Goal: Information Seeking & Learning: Learn about a topic

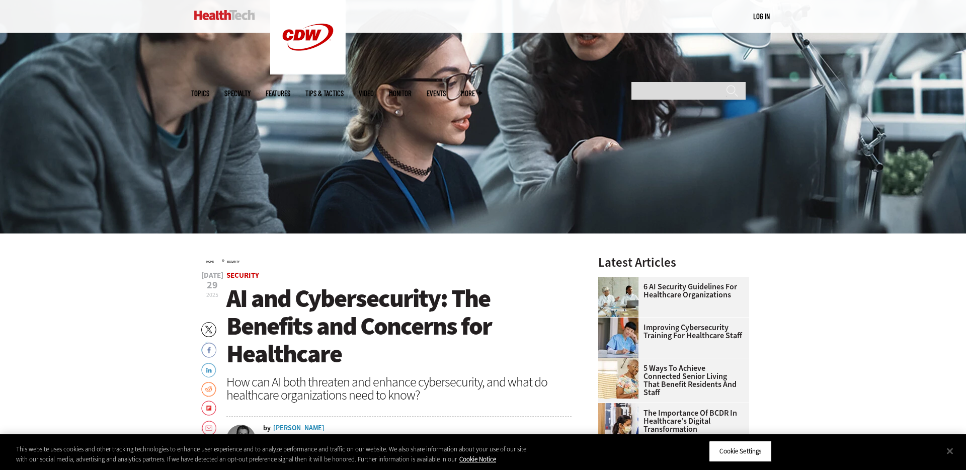
scroll to position [309, 0]
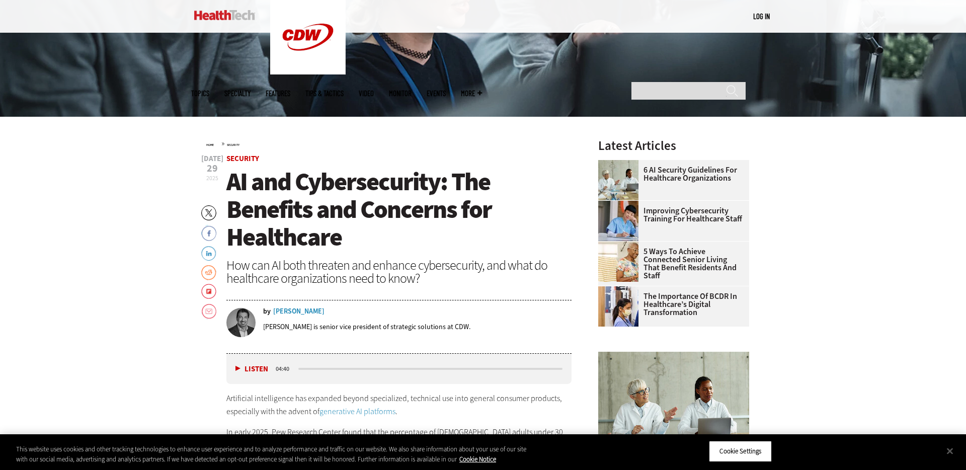
click at [420, 233] on h1 "AI and Cybersecurity: The Benefits and Concerns for Healthcare" at bounding box center [398, 209] width 345 height 83
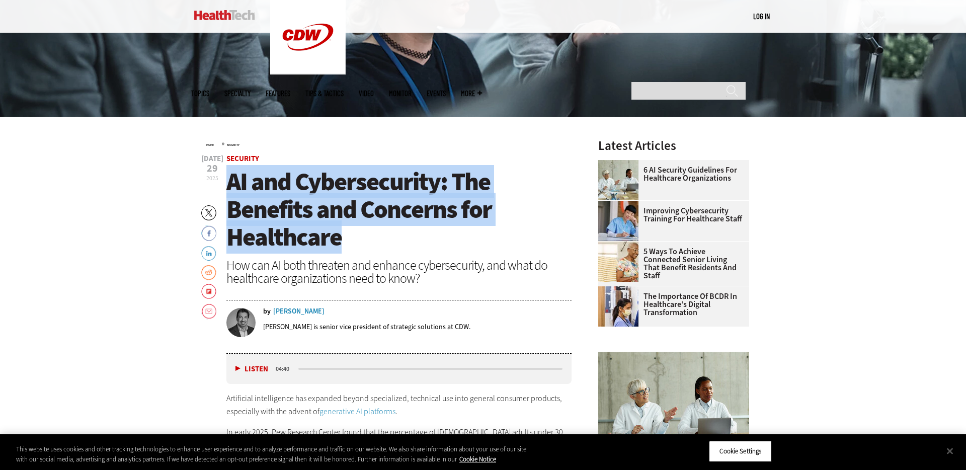
drag, startPoint x: 345, startPoint y: 245, endPoint x: 224, endPoint y: 181, distance: 136.2
copy span "AI and Cybersecurity: The Benefits and Concerns for Healthcare"
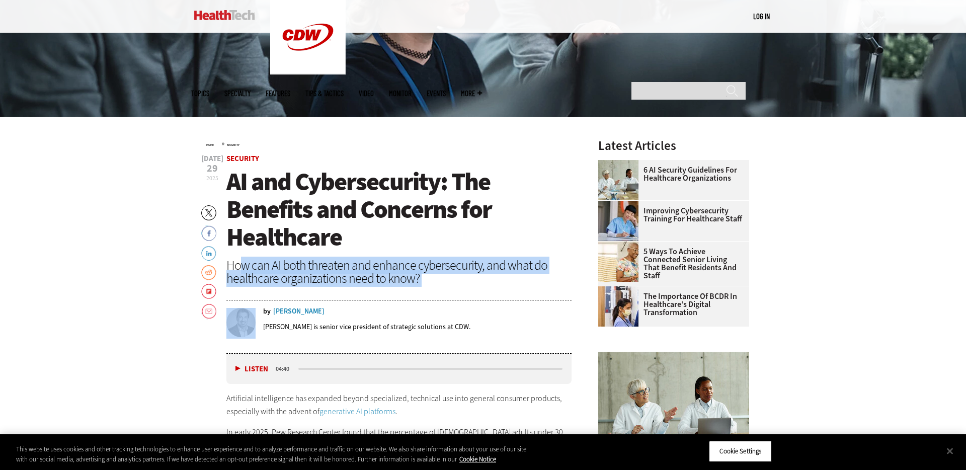
drag, startPoint x: 418, startPoint y: 286, endPoint x: 243, endPoint y: 267, distance: 175.6
click at [244, 267] on header "Jul 29 2025 Twitter Facebook LinkedIn Reddit Flipboard Email Security AI and Cy…" at bounding box center [398, 254] width 345 height 199
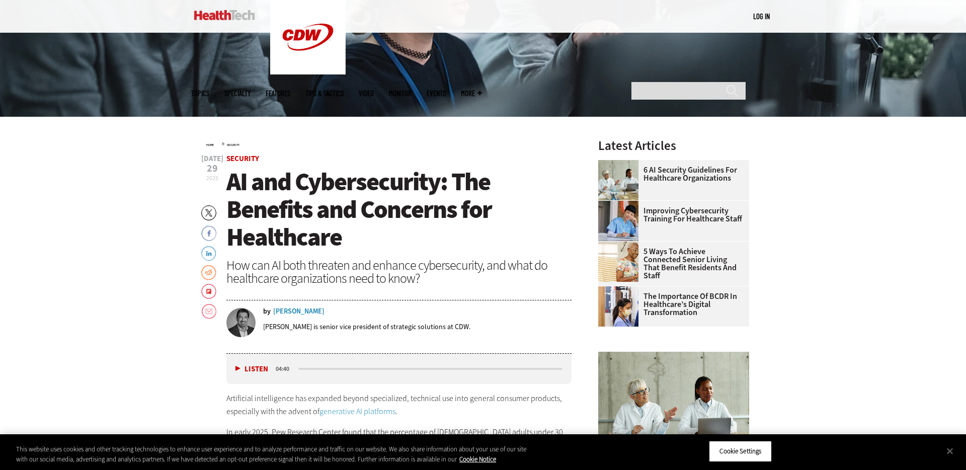
drag, startPoint x: 243, startPoint y: 267, endPoint x: 226, endPoint y: 266, distance: 16.6
click at [239, 267] on div "How can AI both threaten and enhance cybersecurity, and what do healthcare orga…" at bounding box center [398, 272] width 345 height 26
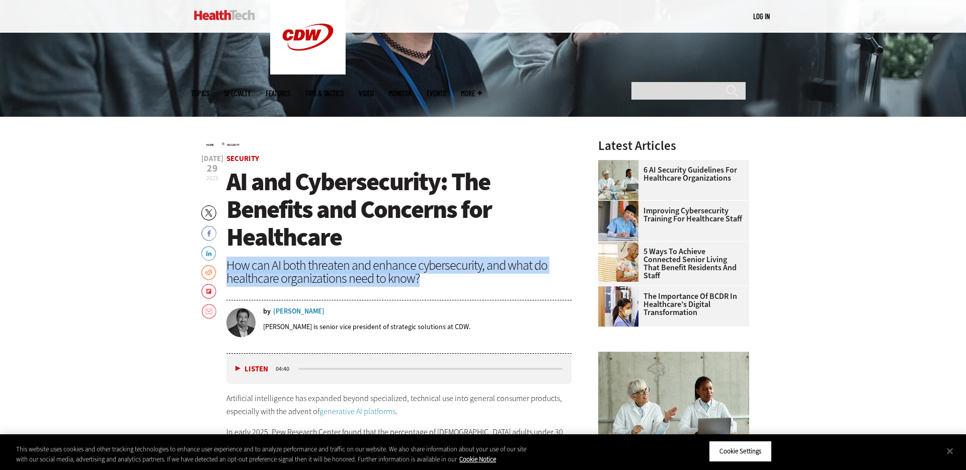
drag, startPoint x: 255, startPoint y: 266, endPoint x: 425, endPoint y: 279, distance: 170.5
click at [425, 279] on div "How can AI both threaten and enhance cybersecurity, and what do healthcare orga…" at bounding box center [398, 272] width 345 height 26
copy div "How can AI both threaten and enhance cybersecurity, and what do healthcare orga…"
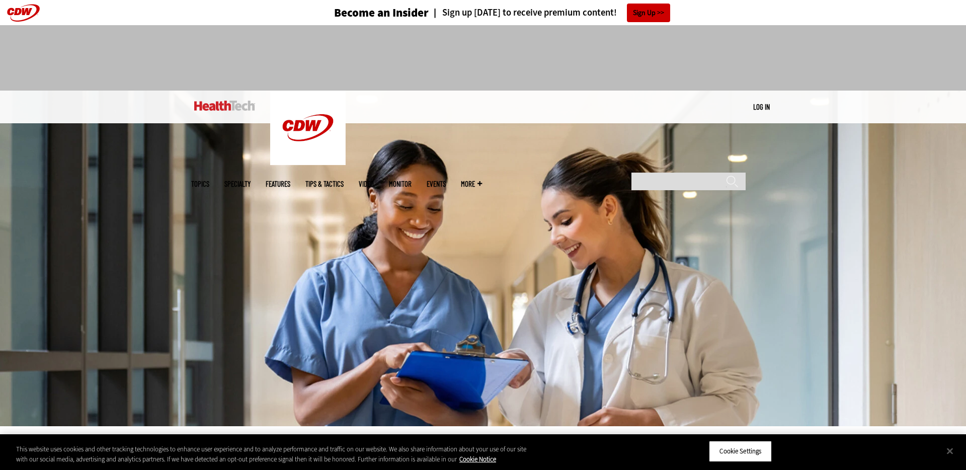
scroll to position [213, 0]
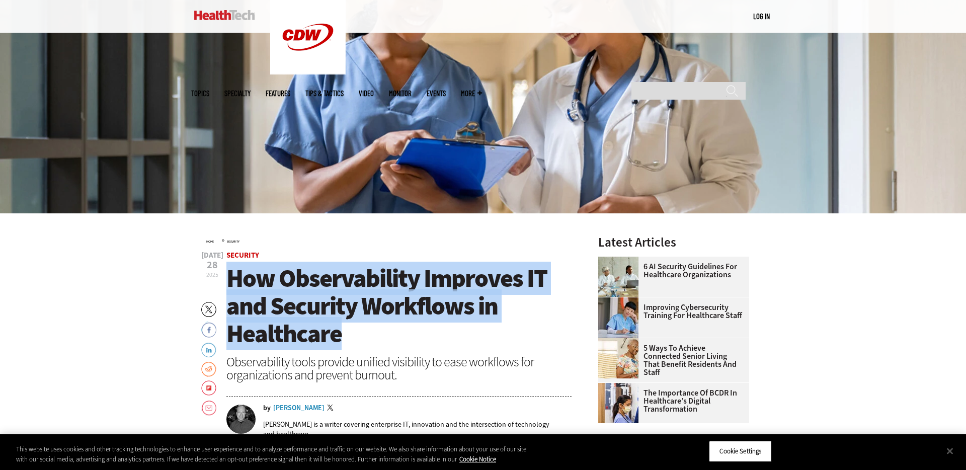
drag, startPoint x: 309, startPoint y: 322, endPoint x: 231, endPoint y: 279, distance: 89.2
click at [231, 279] on h1 "How Observability Improves IT and Security Workflows in Healthcare" at bounding box center [398, 306] width 345 height 83
copy span "How Observability Improves IT and Security Workflows in Healthcare"
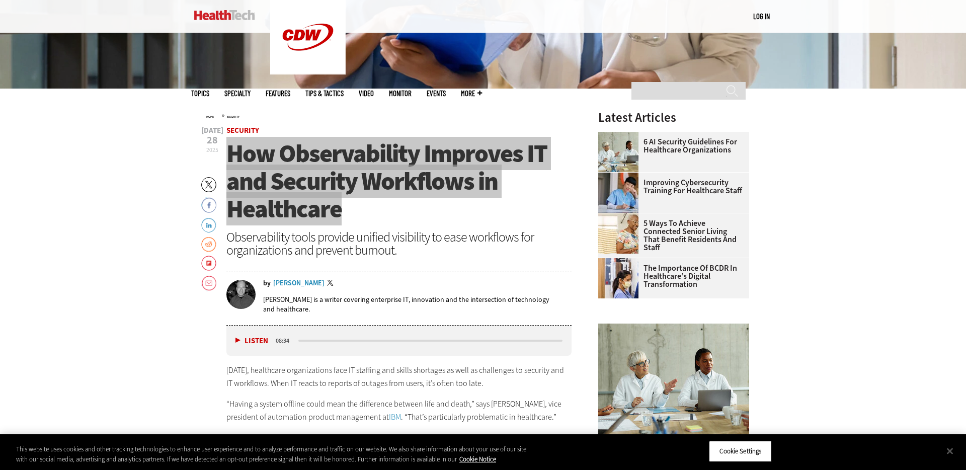
scroll to position [351, 0]
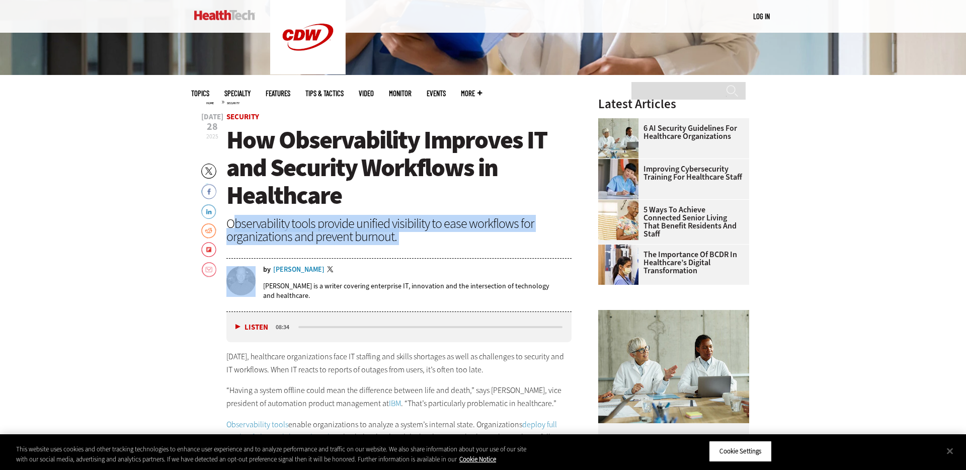
drag, startPoint x: 363, startPoint y: 238, endPoint x: 235, endPoint y: 221, distance: 128.9
click at [236, 221] on header "Jul 28 2025 Twitter Facebook LinkedIn Reddit Flipboard Email Security How Obser…" at bounding box center [398, 212] width 345 height 199
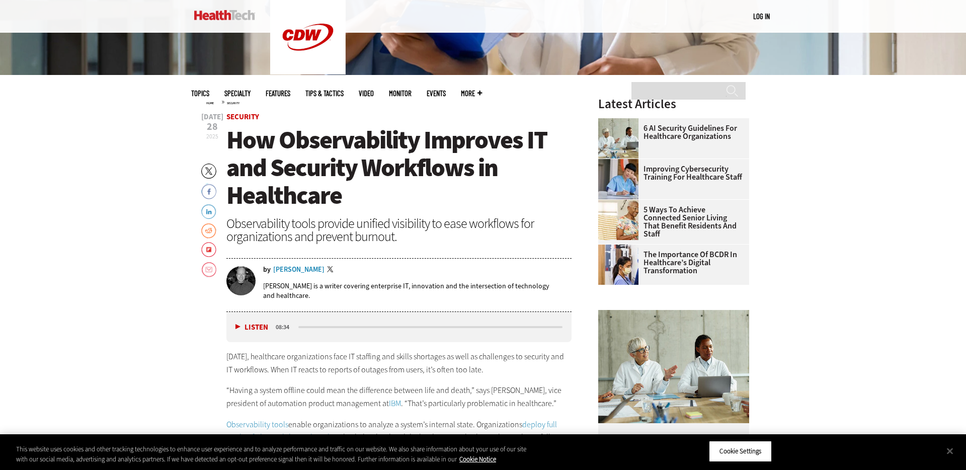
click at [235, 220] on div "Observability tools provide unified visibility to ease workflows for organizati…" at bounding box center [398, 230] width 345 height 26
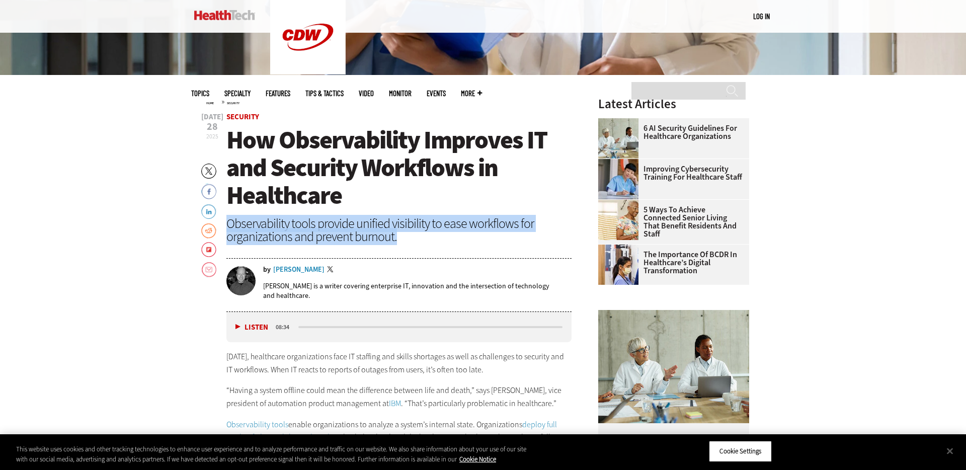
drag, startPoint x: 230, startPoint y: 220, endPoint x: 408, endPoint y: 240, distance: 178.7
click at [410, 240] on div "Observability tools provide unified visibility to ease workflows for organizati…" at bounding box center [398, 230] width 345 height 26
copy div "Observability tools provide unified visibility to ease workflows for organizati…"
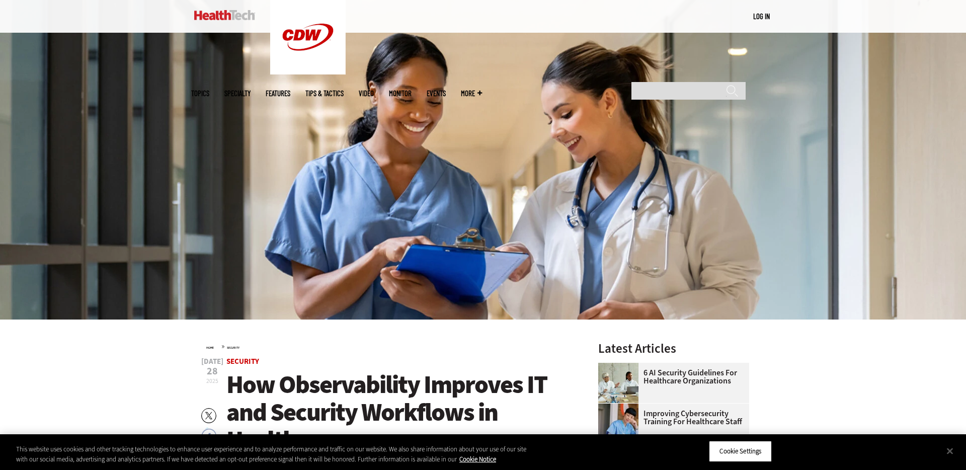
scroll to position [27, 0]
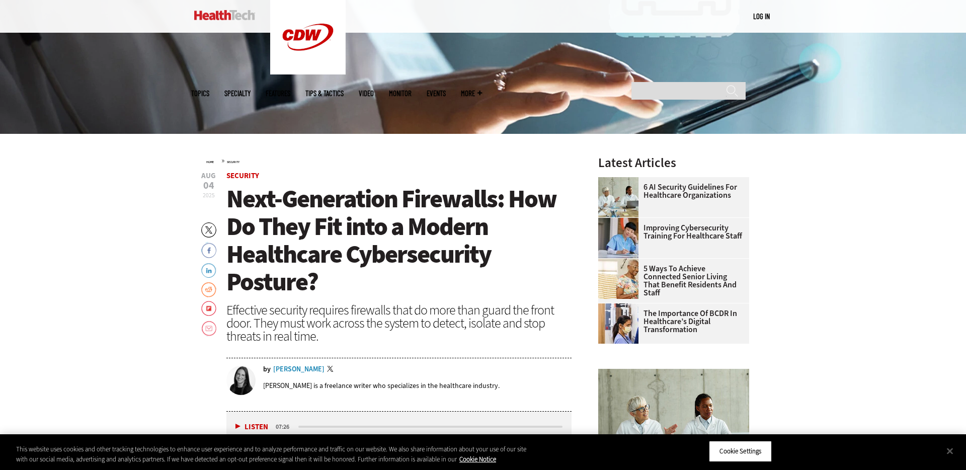
scroll to position [301, 0]
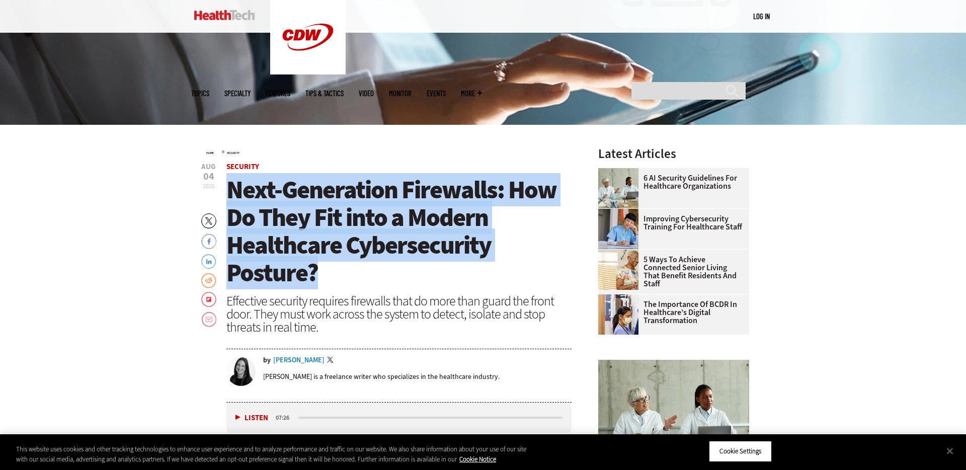
drag, startPoint x: 305, startPoint y: 267, endPoint x: 234, endPoint y: 198, distance: 99.3
click at [232, 198] on h1 "Next-Generation Firewalls: How Do They Fit into a Modern Healthcare Cybersecuri…" at bounding box center [398, 231] width 345 height 111
copy span "Next-Generation Firewalls: How Do They Fit into a Modern Healthcare Cybersecuri…"
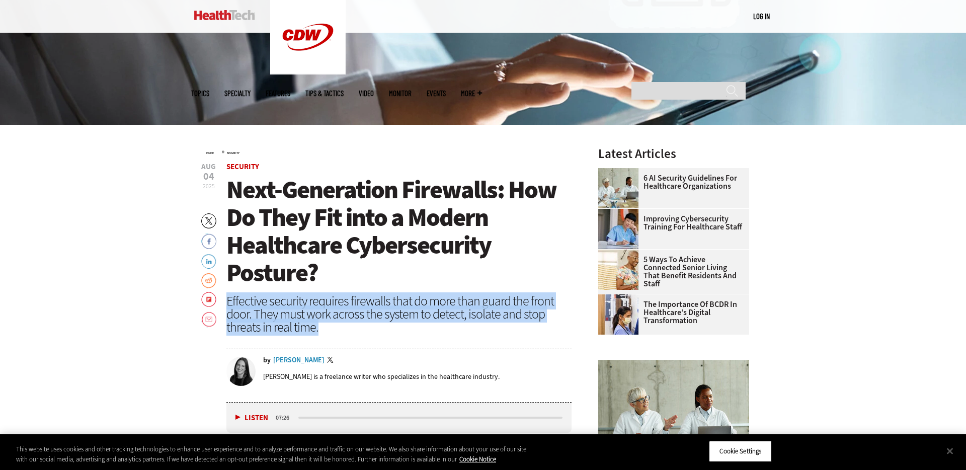
drag, startPoint x: 308, startPoint y: 323, endPoint x: 229, endPoint y: 305, distance: 81.1
click at [229, 305] on div "Effective security requires firewalls that do more than guard the front door. T…" at bounding box center [398, 313] width 345 height 39
copy div "ffective security requires firewalls that do more than guard the front door. Th…"
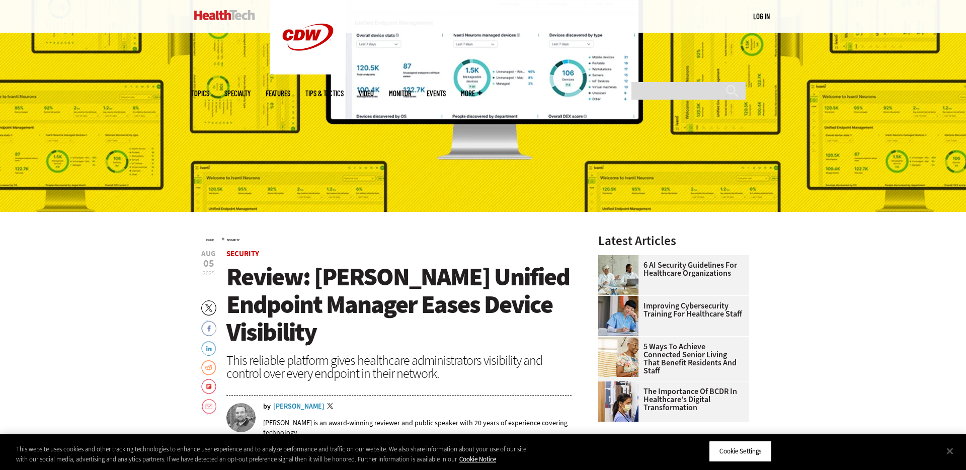
scroll to position [259, 0]
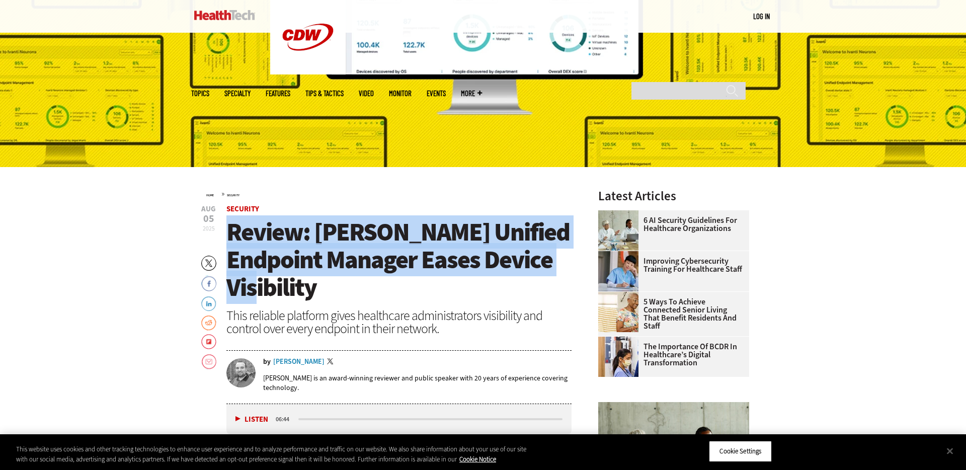
drag, startPoint x: 549, startPoint y: 267, endPoint x: 228, endPoint y: 231, distance: 323.5
click at [228, 230] on h1 "Review: Ivanti Unified Endpoint Manager Eases Device Visibility" at bounding box center [398, 259] width 345 height 83
copy span "Review: Ivanti Unified Endpoint Manager Eases Device Visibility"
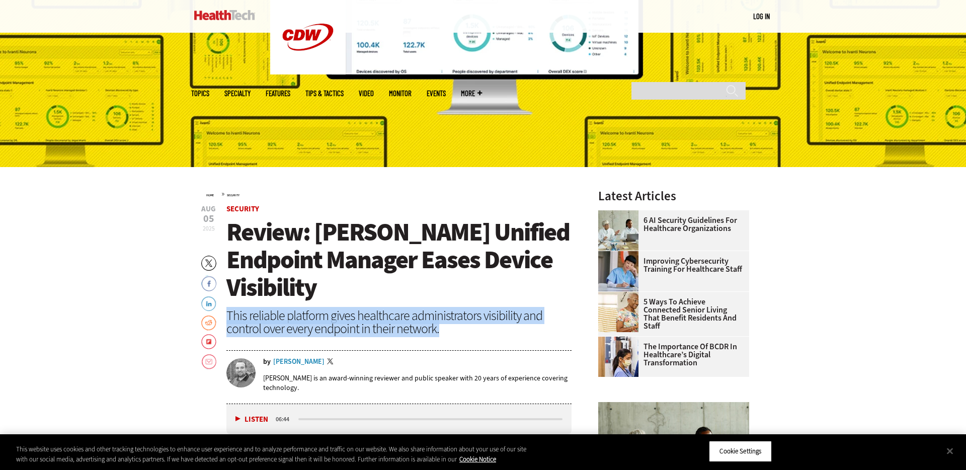
scroll to position [260, 0]
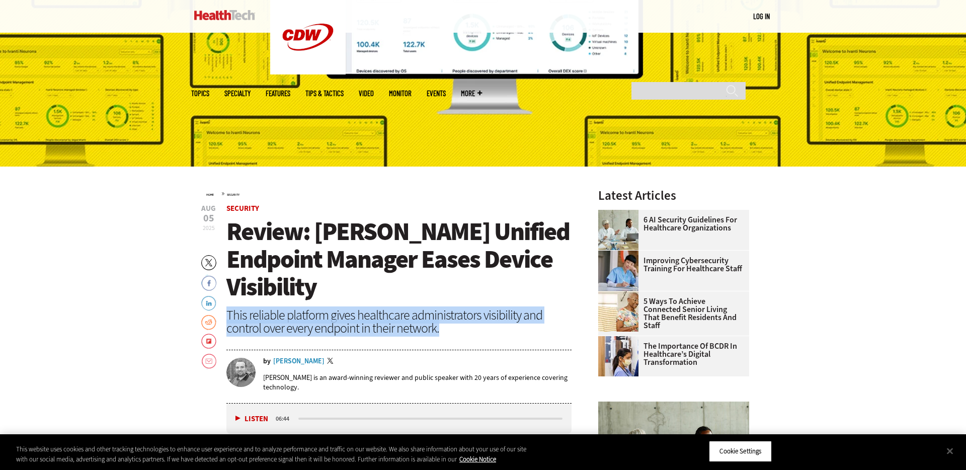
drag, startPoint x: 391, startPoint y: 294, endPoint x: 228, endPoint y: 280, distance: 164.1
click at [227, 308] on div "This reliable platform gives healthcare administrators visibility and control o…" at bounding box center [398, 321] width 345 height 26
copy div "This reliable platform gives healthcare administrators visibility and control o…"
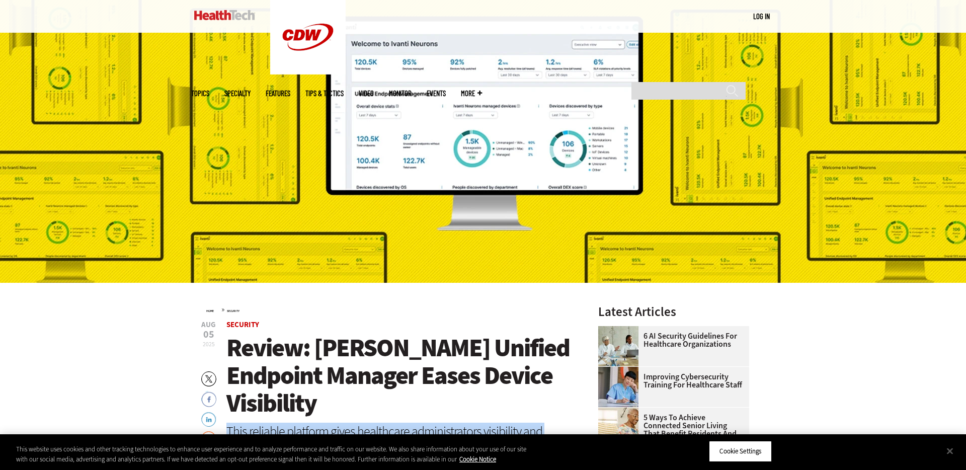
scroll to position [146, 0]
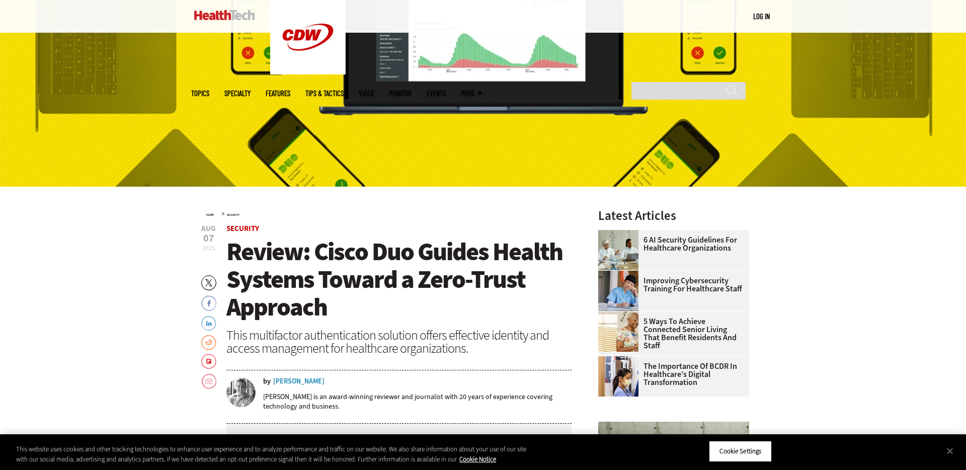
scroll to position [240, 0]
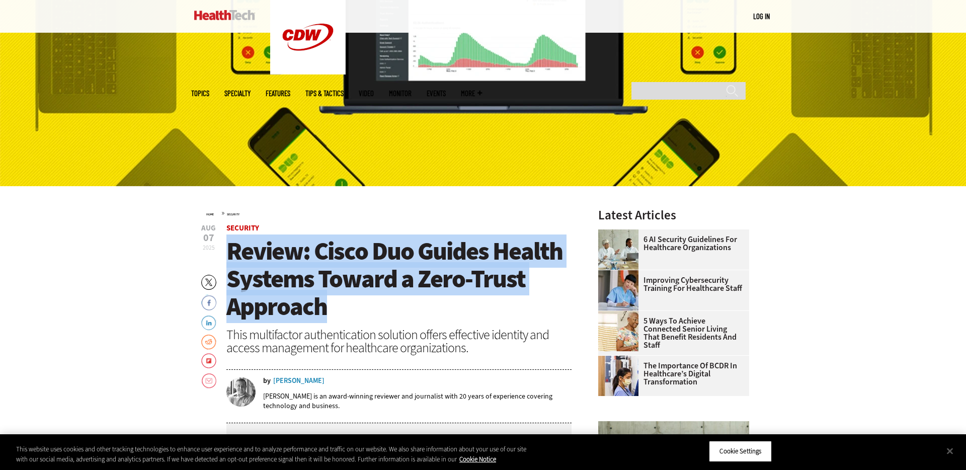
drag, startPoint x: 323, startPoint y: 304, endPoint x: 228, endPoint y: 252, distance: 107.9
click at [228, 252] on h1 "Review: Cisco Duo Guides Health Systems Toward a Zero-Trust Approach" at bounding box center [398, 279] width 345 height 83
copy span "Review: Cisco Duo Guides Health Systems Toward a Zero-Trust Approach"
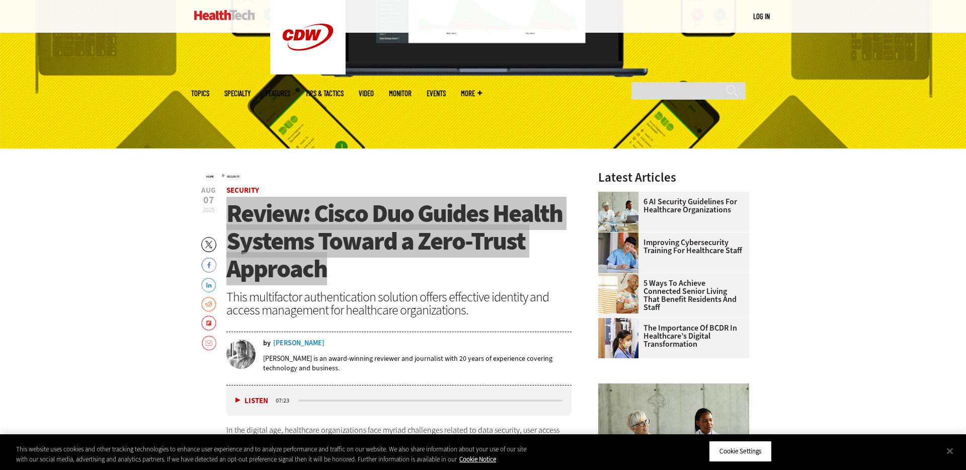
scroll to position [280, 0]
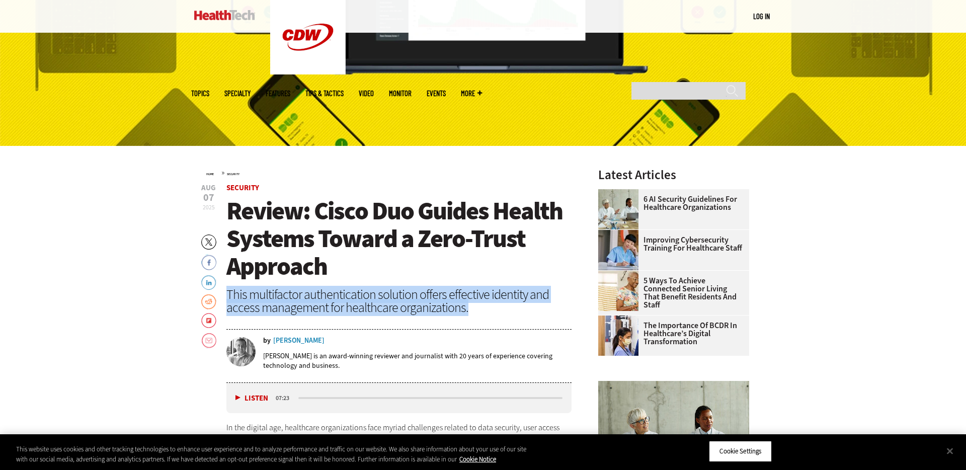
drag, startPoint x: 485, startPoint y: 311, endPoint x: 228, endPoint y: 299, distance: 256.9
click at [227, 299] on div "This multifactor authentication solution offers effective identity and access m…" at bounding box center [398, 301] width 345 height 26
copy div "This multifactor authentication solution offers effective identity and access m…"
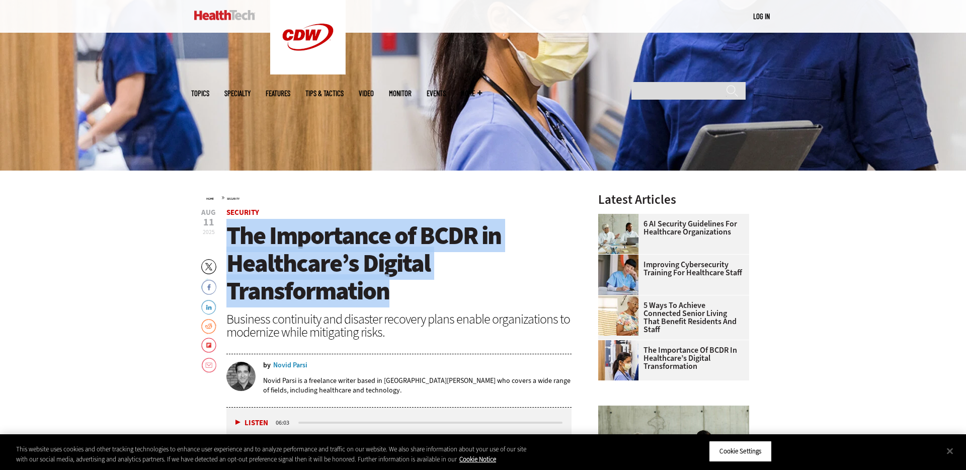
drag, startPoint x: 344, startPoint y: 287, endPoint x: 229, endPoint y: 242, distance: 123.5
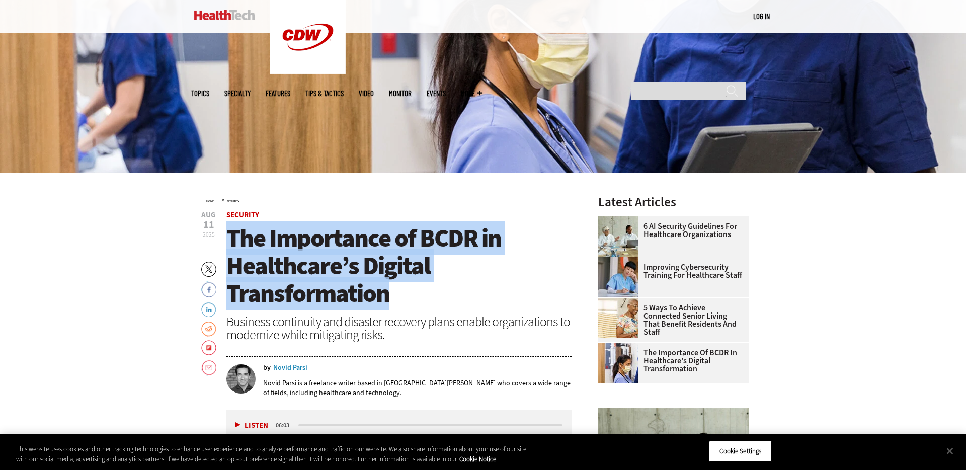
copy span "The Importance of BCDR in Healthcare’s Digital Transformation"
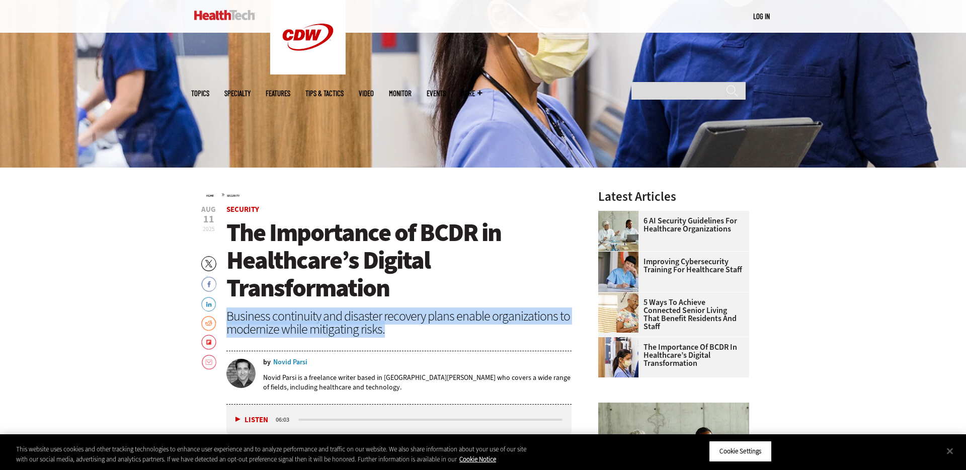
drag, startPoint x: 314, startPoint y: 328, endPoint x: 231, endPoint y: 319, distance: 83.1
click at [229, 319] on div "Business continuity and disaster recovery plans enable organizations to moderni…" at bounding box center [398, 322] width 345 height 26
copy div "Business continuity and disaster recovery plans enable organizations to moderni…"
